Goal: Task Accomplishment & Management: Use online tool/utility

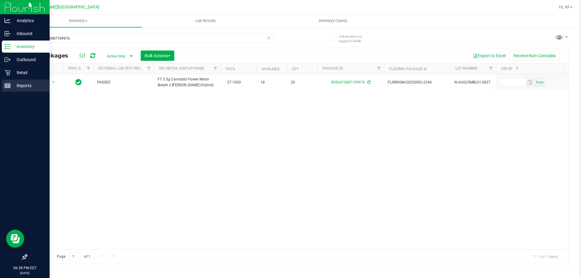
click at [22, 86] on p "Reports" at bounding box center [29, 85] width 36 height 7
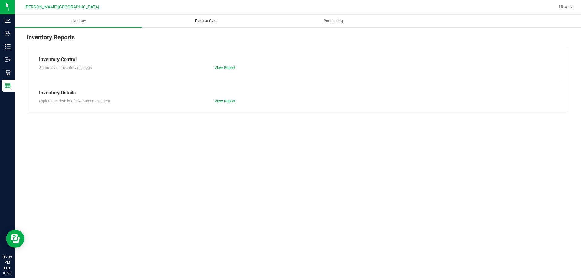
click at [203, 20] on span "Point of Sale" at bounding box center [206, 20] width 38 height 5
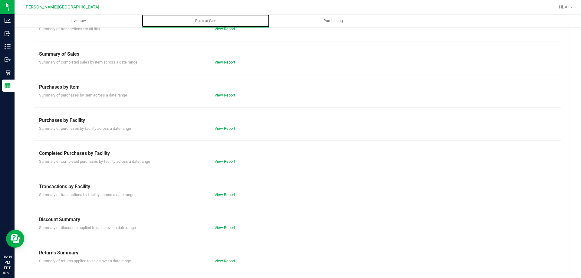
scroll to position [40, 0]
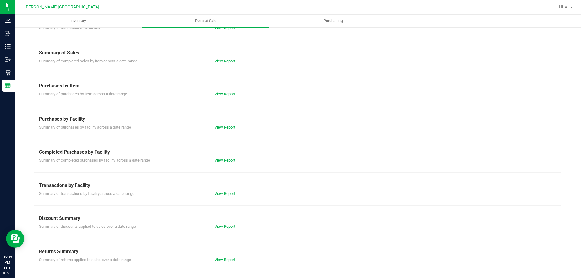
click at [226, 160] on link "View Report" at bounding box center [225, 160] width 21 height 5
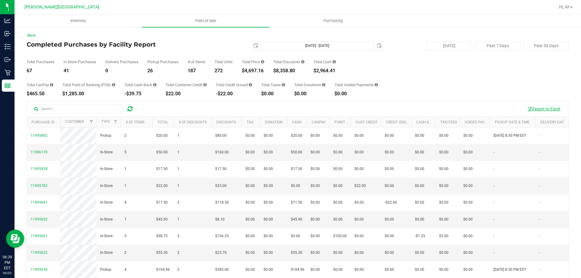
click at [536, 110] on button "Export to Excel" at bounding box center [544, 109] width 41 height 10
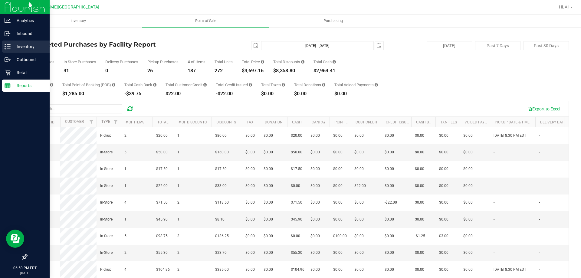
click at [8, 47] on line at bounding box center [8, 47] width 3 height 0
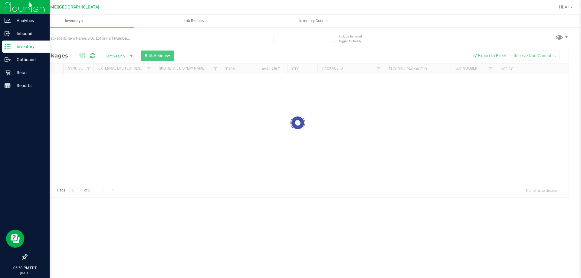
click at [80, 55] on div at bounding box center [298, 123] width 542 height 150
click at [78, 39] on input "text" at bounding box center [150, 38] width 247 height 9
click at [76, 38] on input "text" at bounding box center [150, 38] width 247 height 9
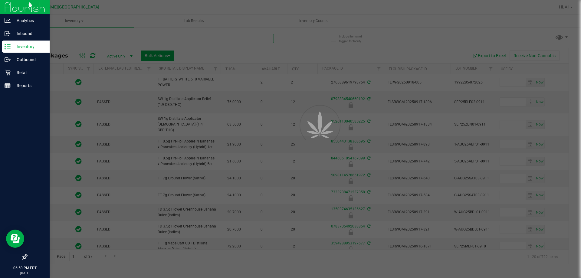
type input "pp"
type input "[DATE]"
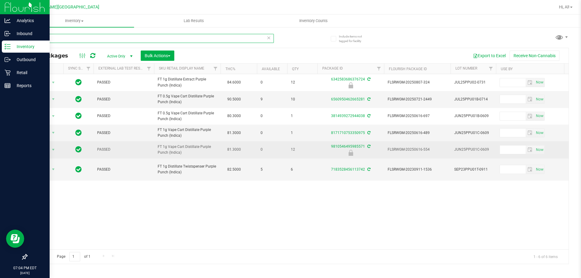
type input "ppu"
click at [43, 150] on span "Action" at bounding box center [41, 150] width 16 height 8
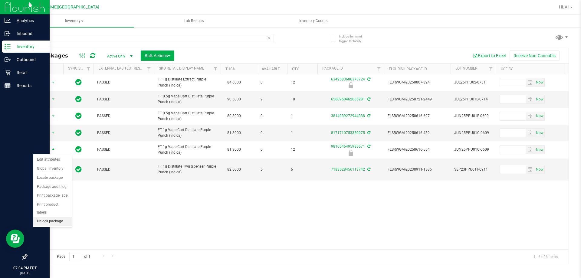
click at [46, 217] on li "Unlock package" at bounding box center [52, 221] width 39 height 9
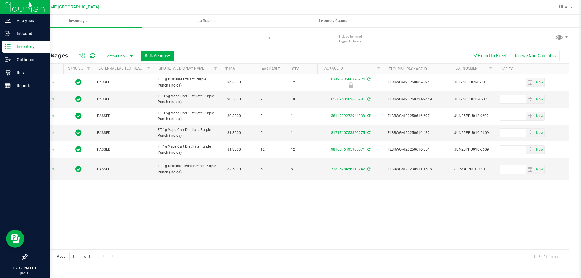
click at [61, 44] on div "ppu" at bounding box center [150, 41] width 247 height 14
click at [61, 38] on input "ppu" at bounding box center [150, 38] width 247 height 9
type input "7476876843653834"
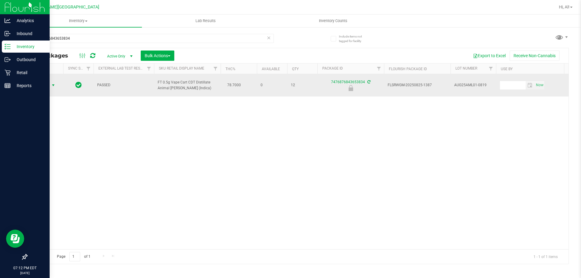
click at [53, 82] on span "select" at bounding box center [54, 85] width 8 height 8
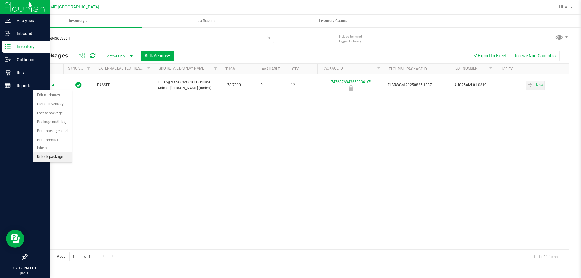
click at [51, 153] on li "Unlock package" at bounding box center [52, 157] width 39 height 9
